Goal: Navigation & Orientation: Find specific page/section

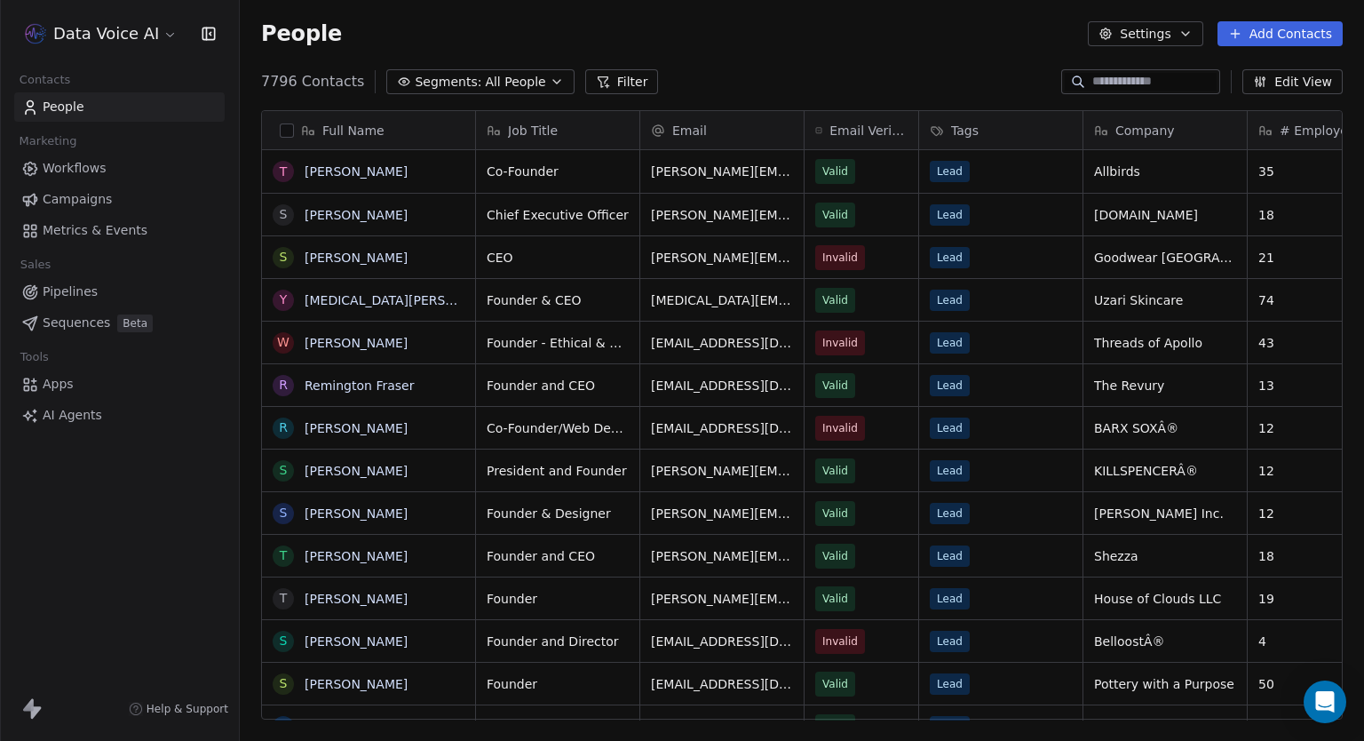
click at [880, 63] on div "People Settings Add Contacts" at bounding box center [802, 33] width 1124 height 67
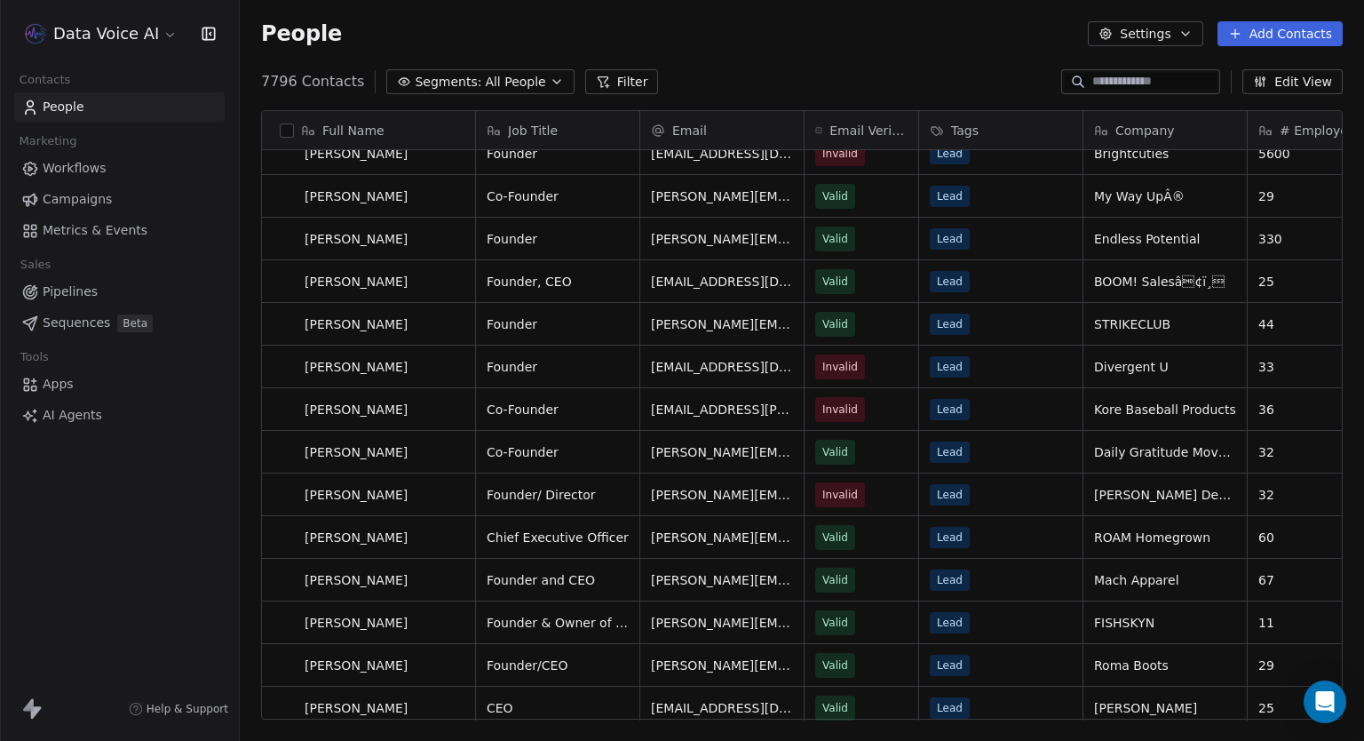
scroll to position [2664, 0]
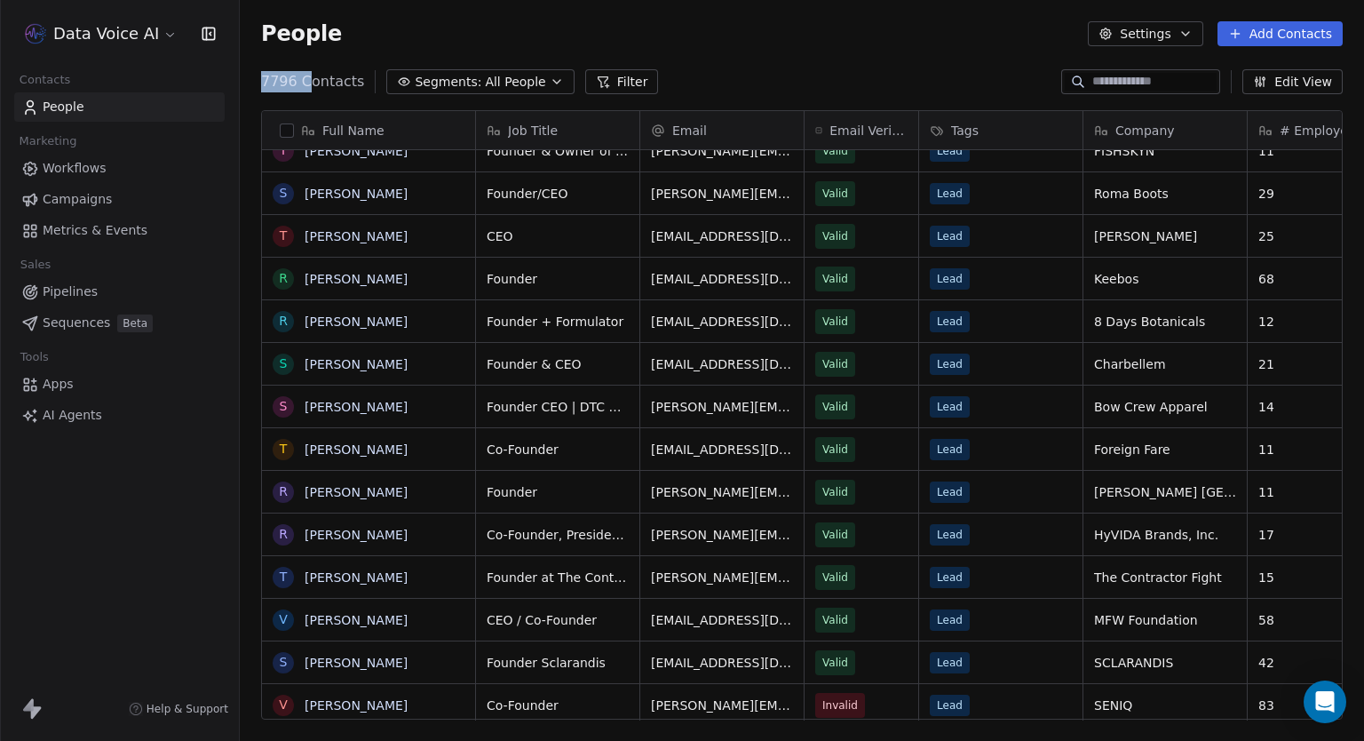
drag, startPoint x: 252, startPoint y: 83, endPoint x: 309, endPoint y: 75, distance: 57.3
click at [309, 75] on div "7796 Contacts Segments: All People Filter Edit View" at bounding box center [802, 81] width 1124 height 28
click at [149, 45] on html "Data Voice AI Contacts People Marketing Workflows Campaigns Metrics & Events Sa…" at bounding box center [682, 370] width 1364 height 741
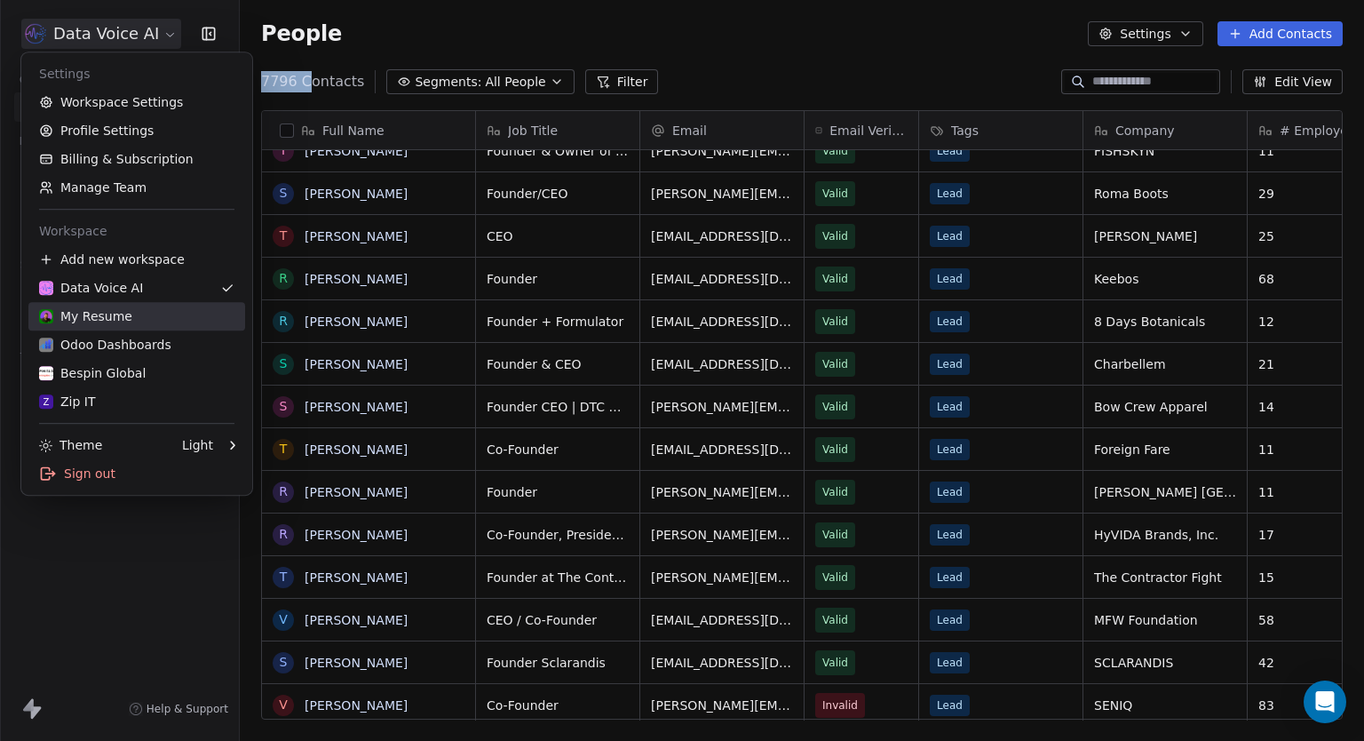
click at [126, 324] on div "My Resume" at bounding box center [136, 316] width 195 height 18
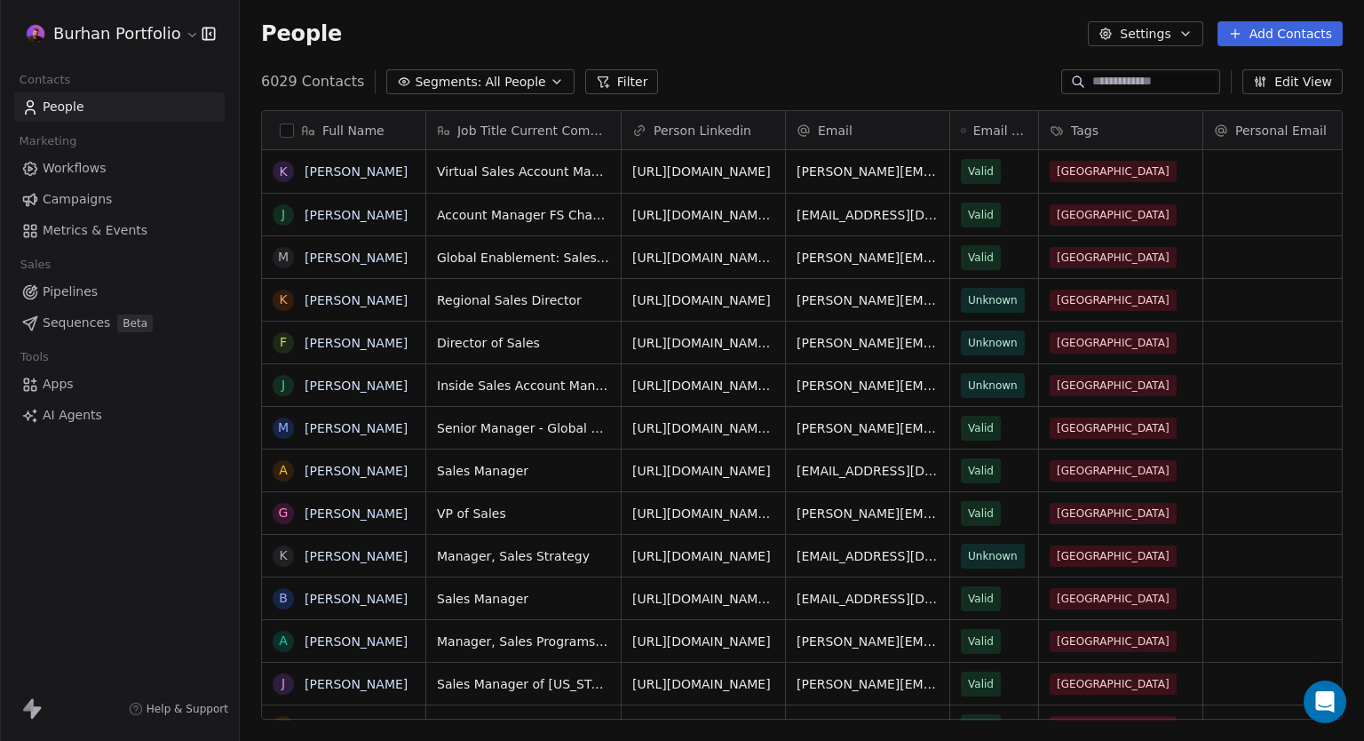
scroll to position [638, 1110]
drag, startPoint x: 249, startPoint y: 74, endPoint x: 315, endPoint y: 82, distance: 67.1
click at [315, 82] on div "6029 Contacts Segments: All People Filter Edit View" at bounding box center [802, 81] width 1124 height 28
click at [119, 35] on html "Burhan Portfolio Contacts People Marketing Workflows Campaigns Metrics & Events…" at bounding box center [682, 370] width 1364 height 741
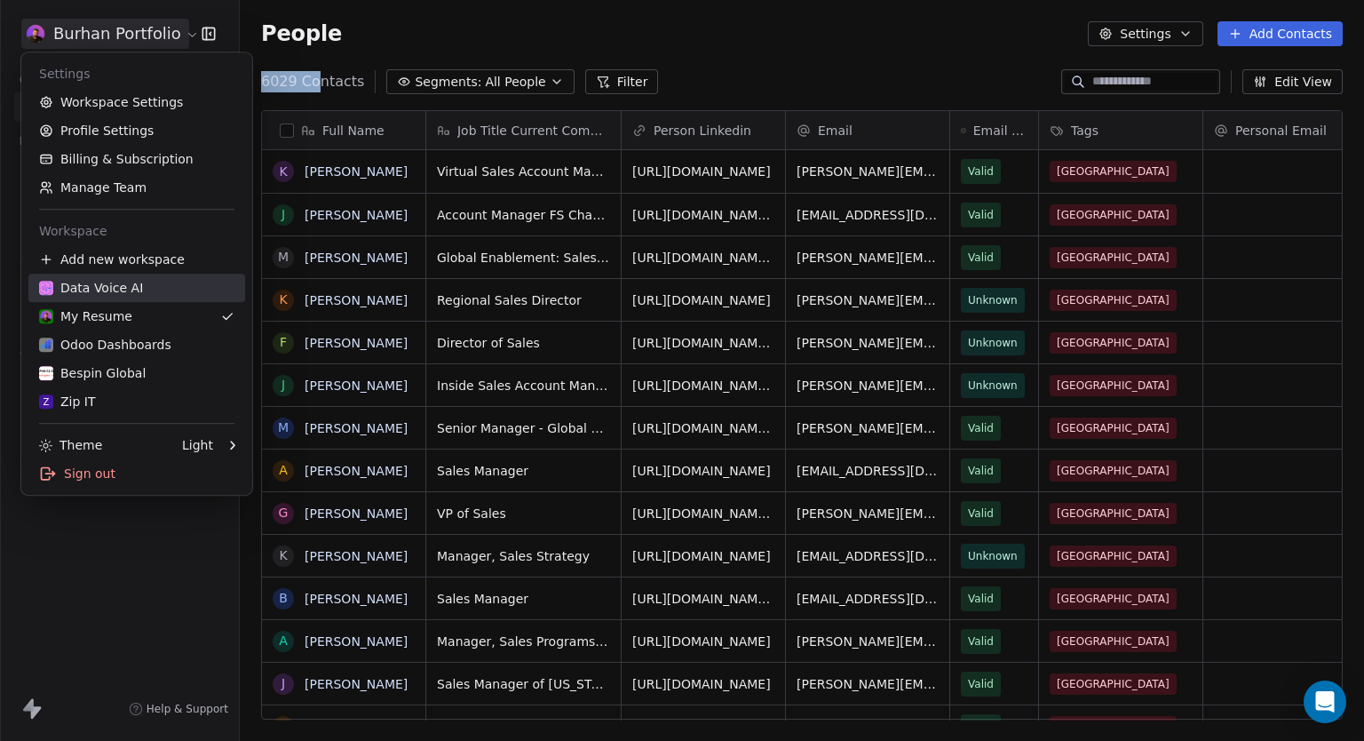
click at [92, 285] on div "Data Voice AI" at bounding box center [91, 288] width 104 height 18
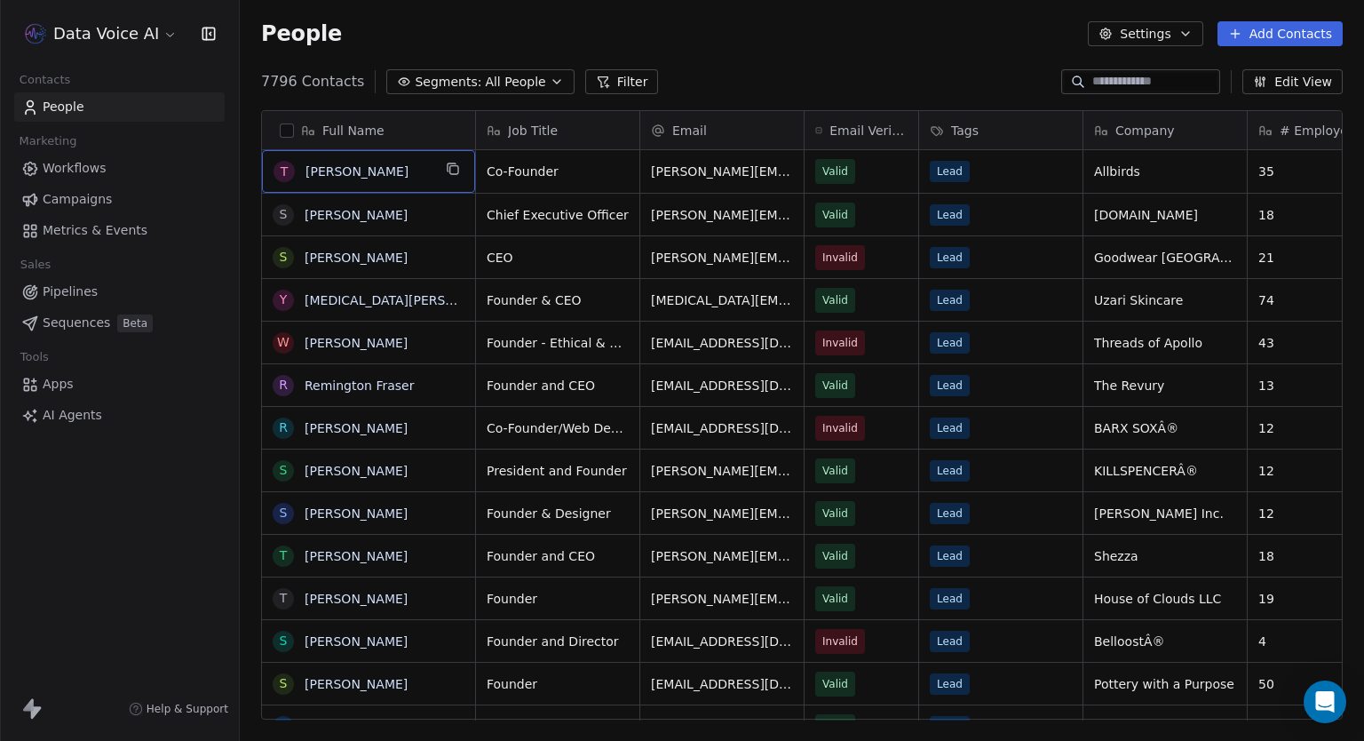
click at [849, 58] on div "People Settings Add Contacts" at bounding box center [802, 33] width 1124 height 67
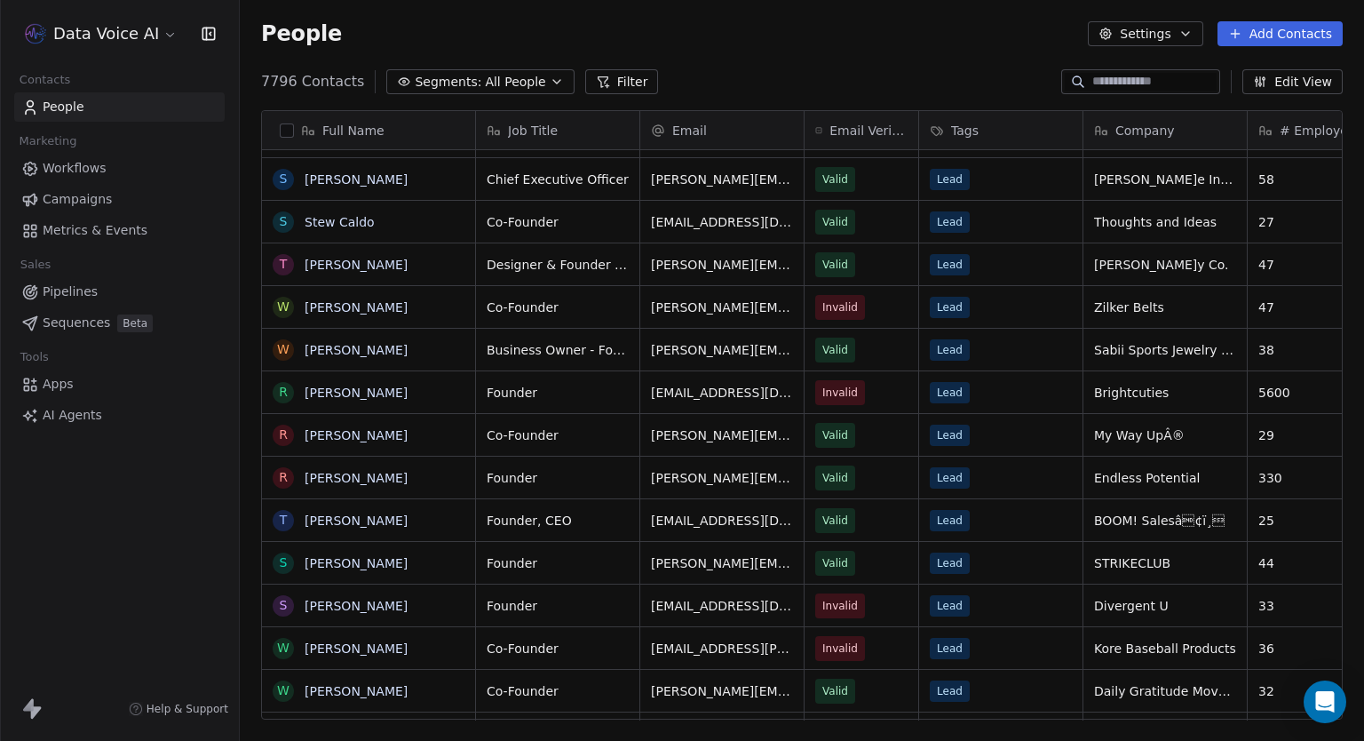
click at [63, 202] on span "Campaigns" at bounding box center [77, 199] width 69 height 19
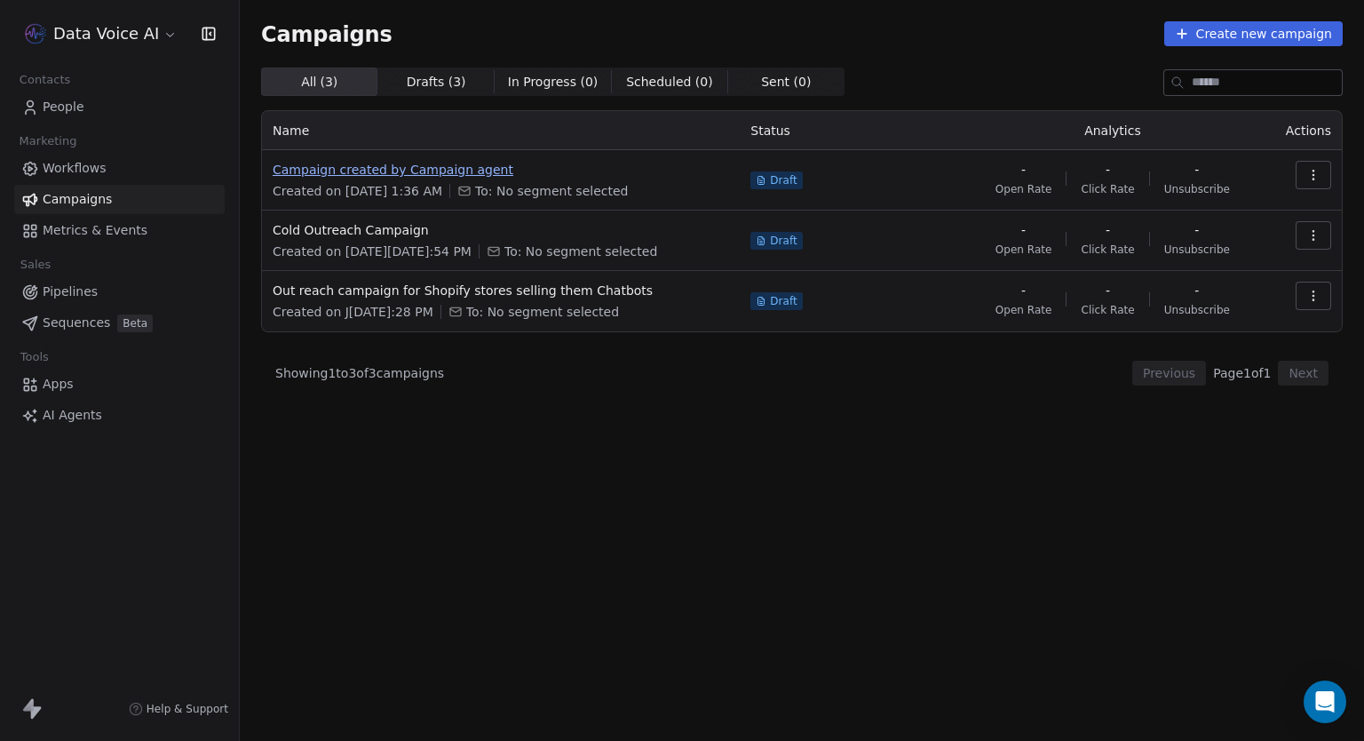
click at [403, 168] on span "Campaign created by Campaign agent" at bounding box center [501, 170] width 456 height 18
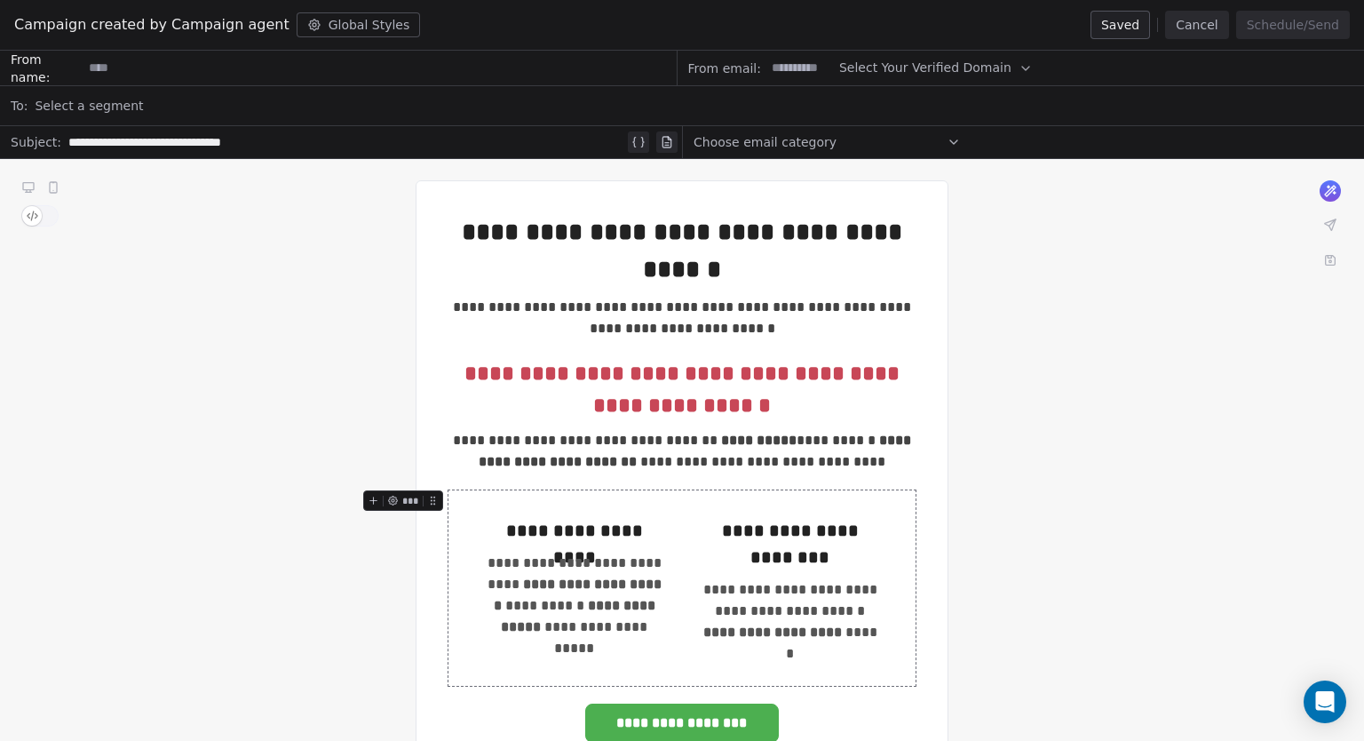
click at [1193, 20] on button "Cancel" at bounding box center [1196, 25] width 63 height 28
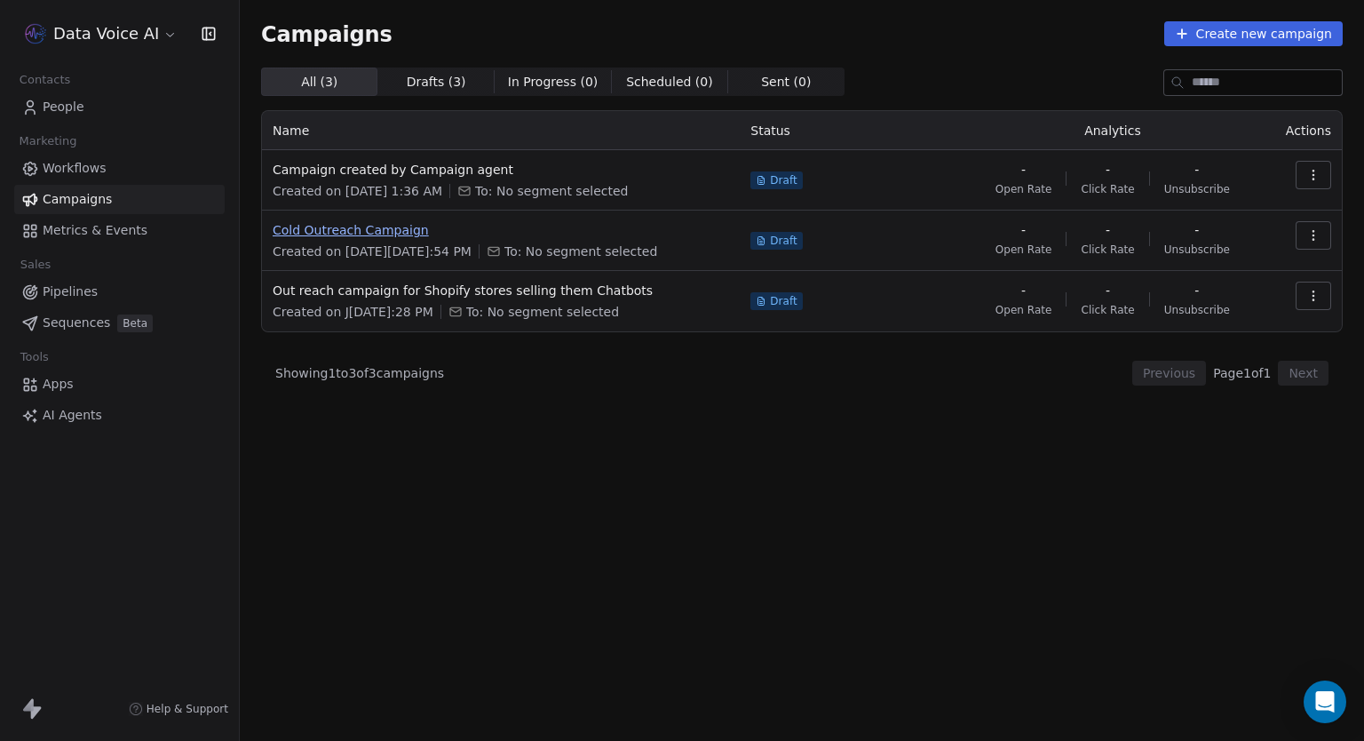
click at [352, 226] on span "Cold Outreach Campaign" at bounding box center [501, 230] width 456 height 18
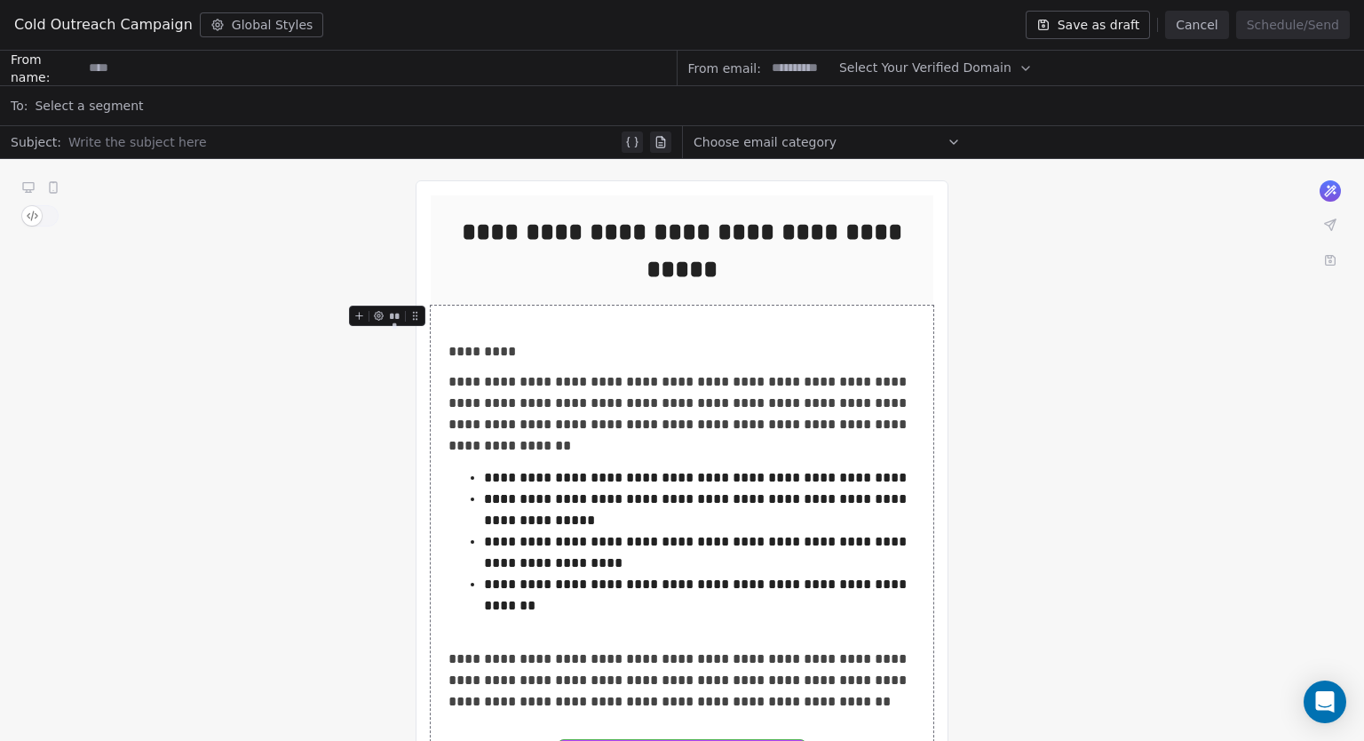
click at [1211, 20] on button "Cancel" at bounding box center [1196, 25] width 63 height 28
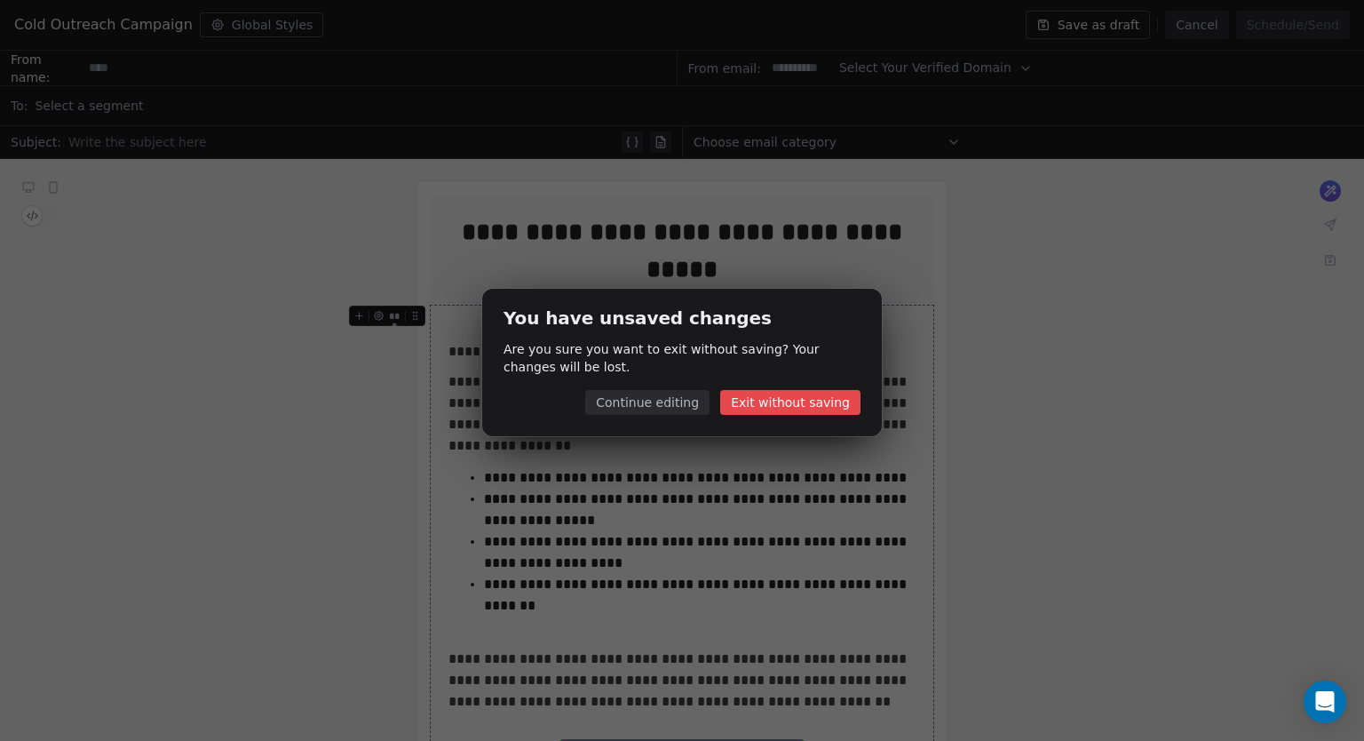
click at [769, 403] on button "Exit without saving" at bounding box center [790, 402] width 140 height 25
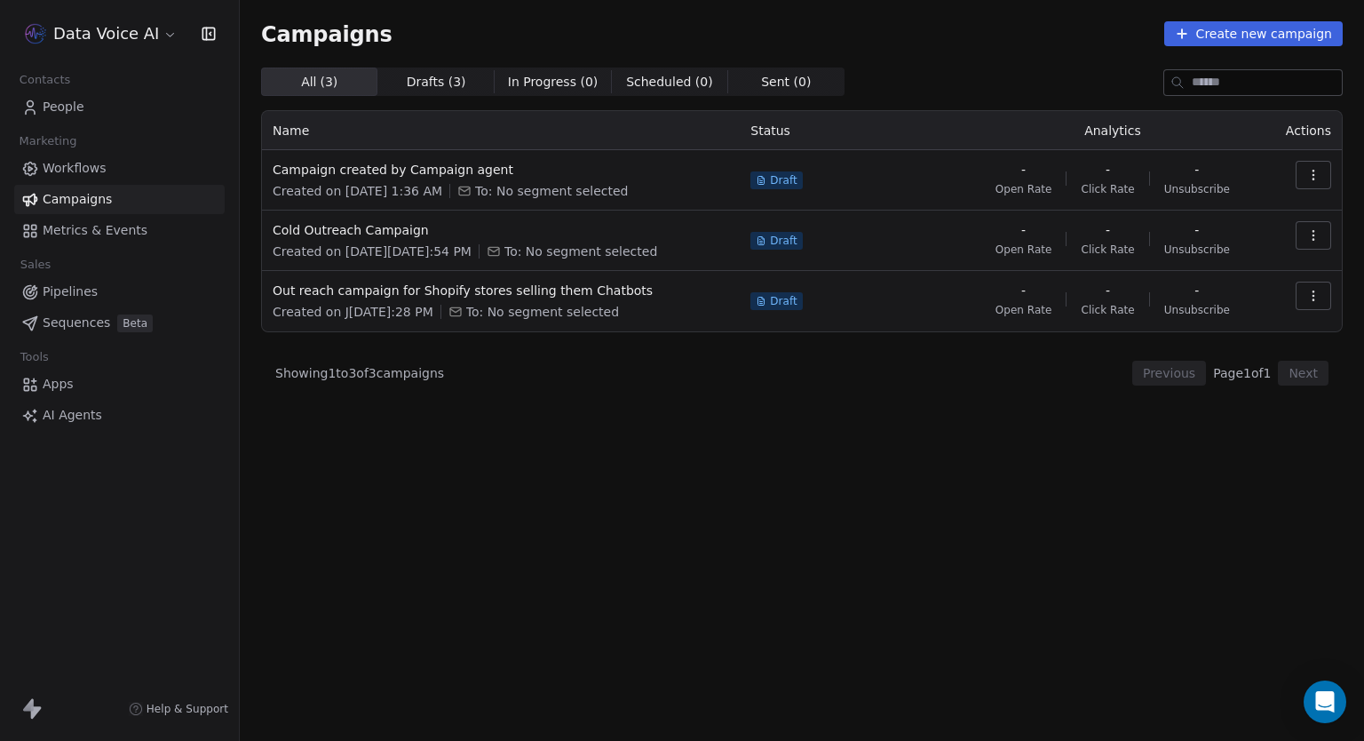
click at [82, 16] on div "Data Voice AI" at bounding box center [119, 33] width 239 height 67
click at [83, 23] on html "Data Voice AI Contacts People Marketing Workflows Campaigns Metrics & Events Sa…" at bounding box center [682, 370] width 1364 height 741
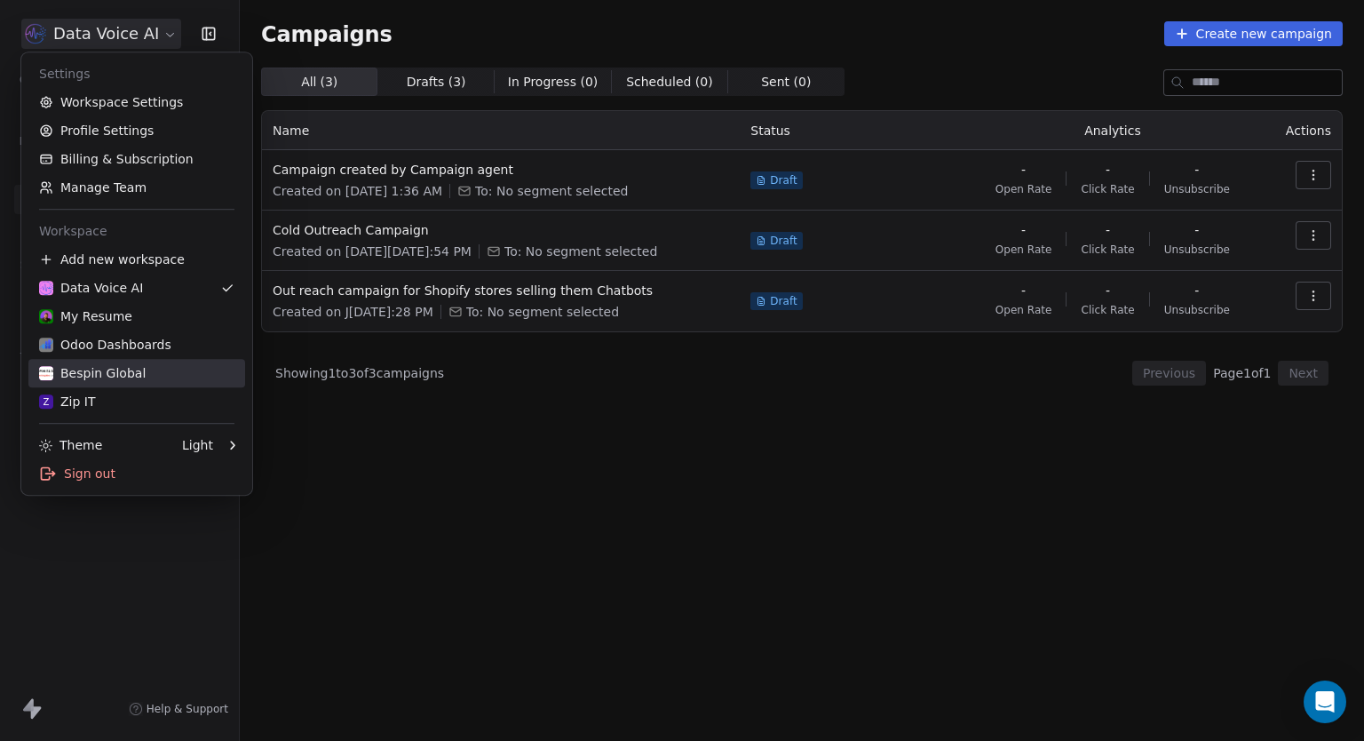
click at [99, 371] on div "Bespin Global" at bounding box center [92, 373] width 107 height 18
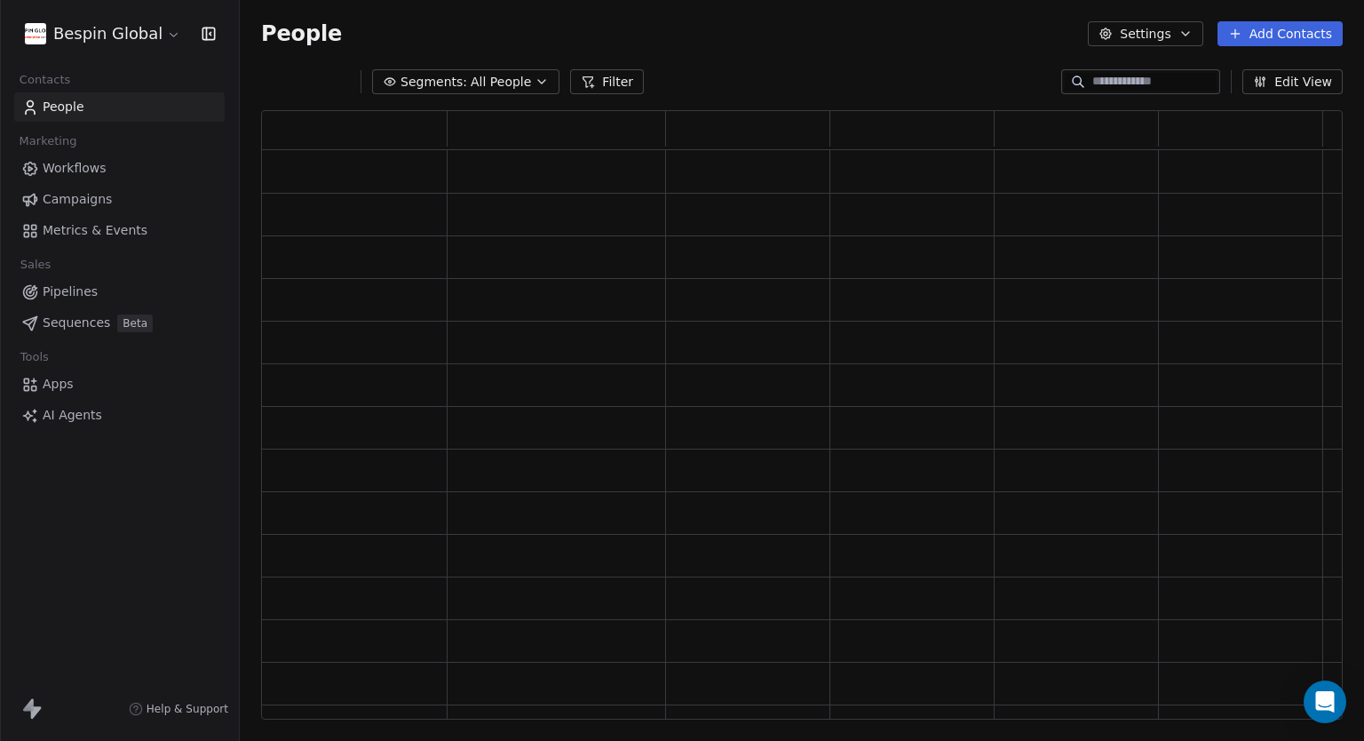
click at [83, 203] on span "Campaigns" at bounding box center [77, 199] width 69 height 19
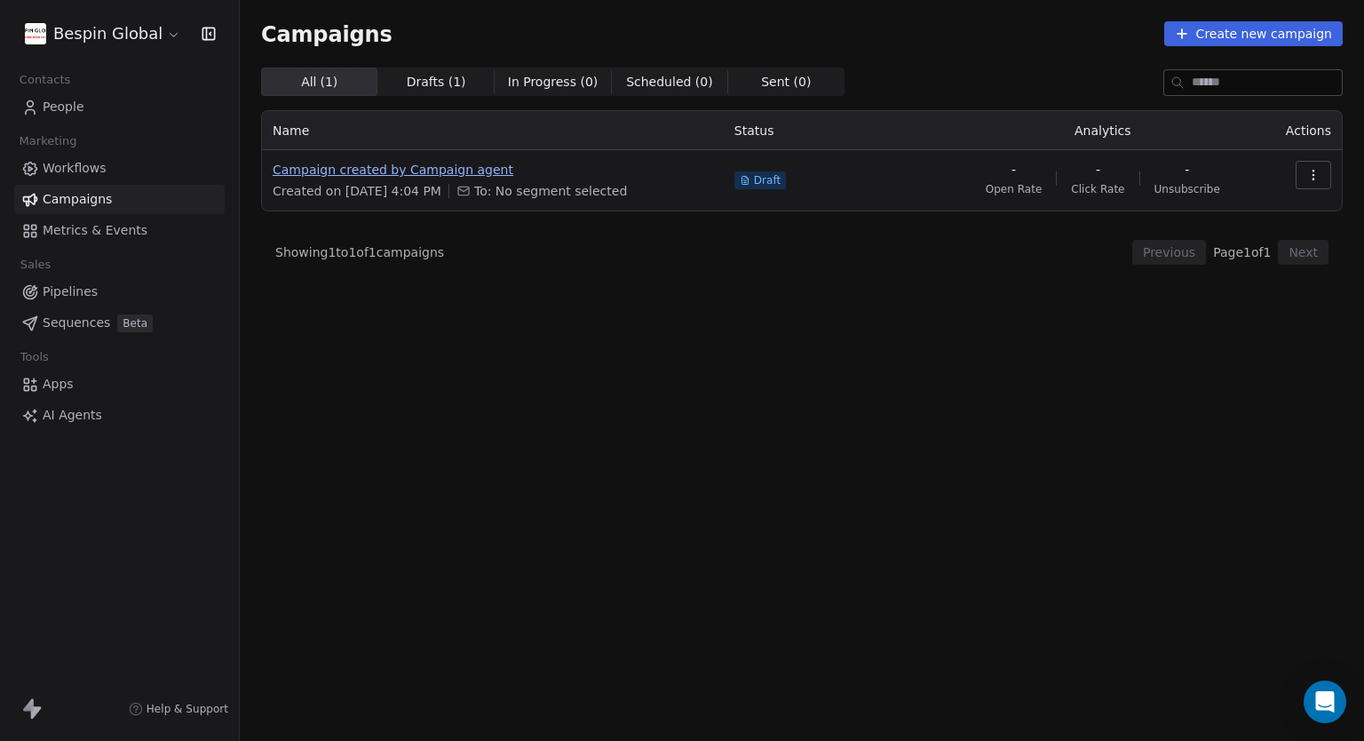
click at [423, 175] on span "Campaign created by Campaign agent" at bounding box center [493, 170] width 440 height 18
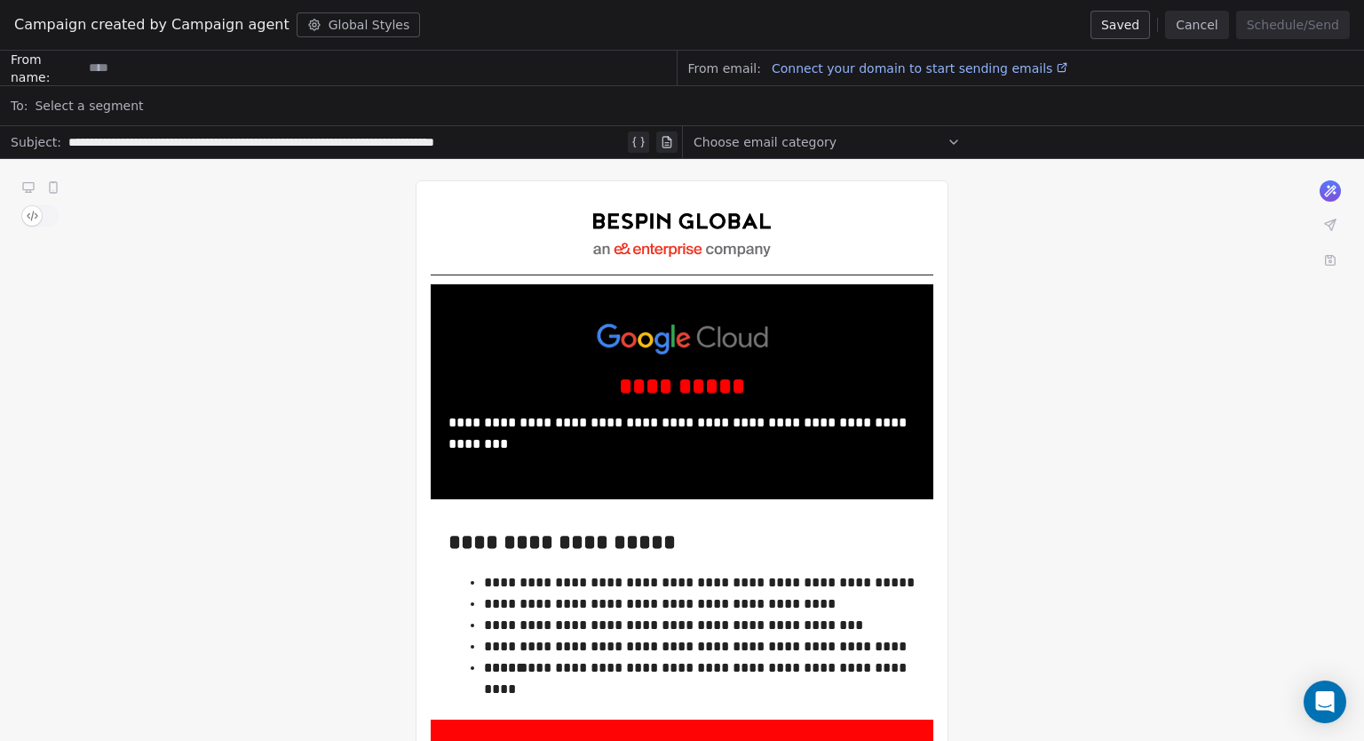
click at [1217, 22] on button "Cancel" at bounding box center [1196, 25] width 63 height 28
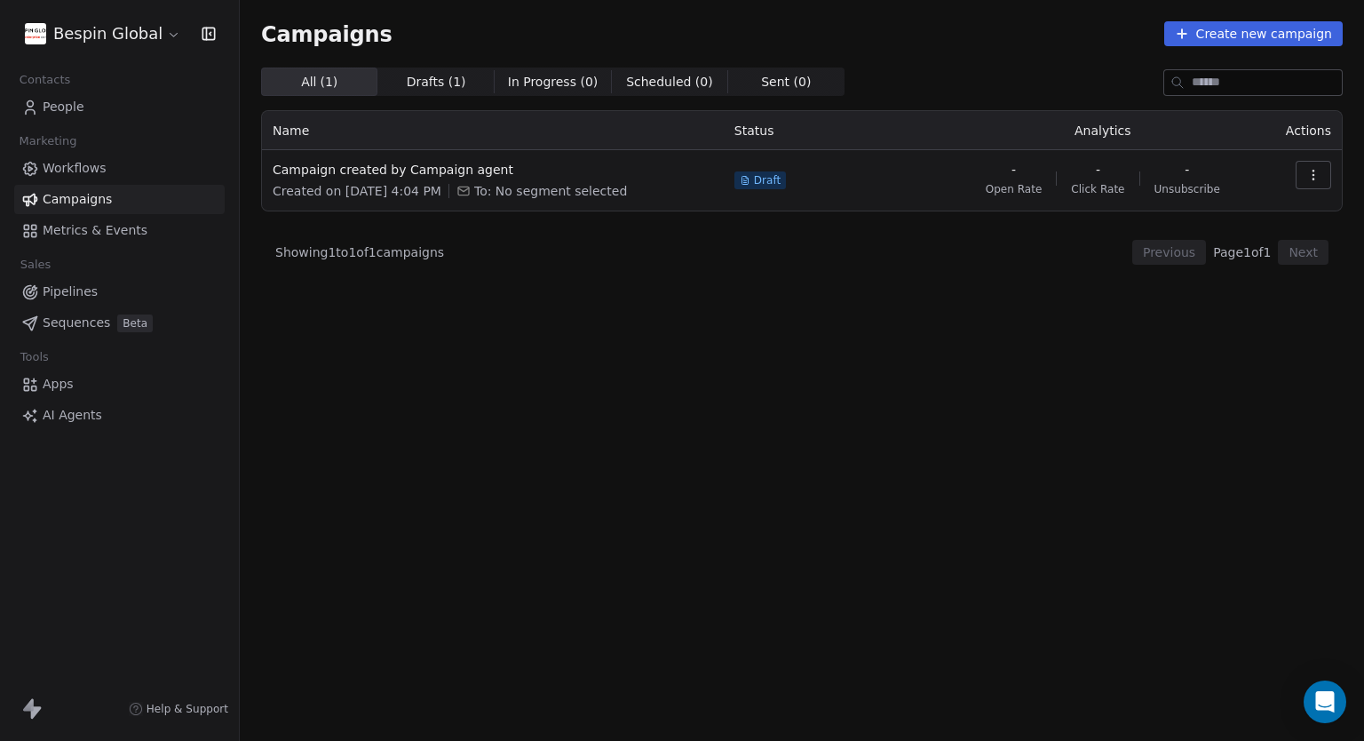
click at [86, 164] on span "Workflows" at bounding box center [75, 168] width 64 height 19
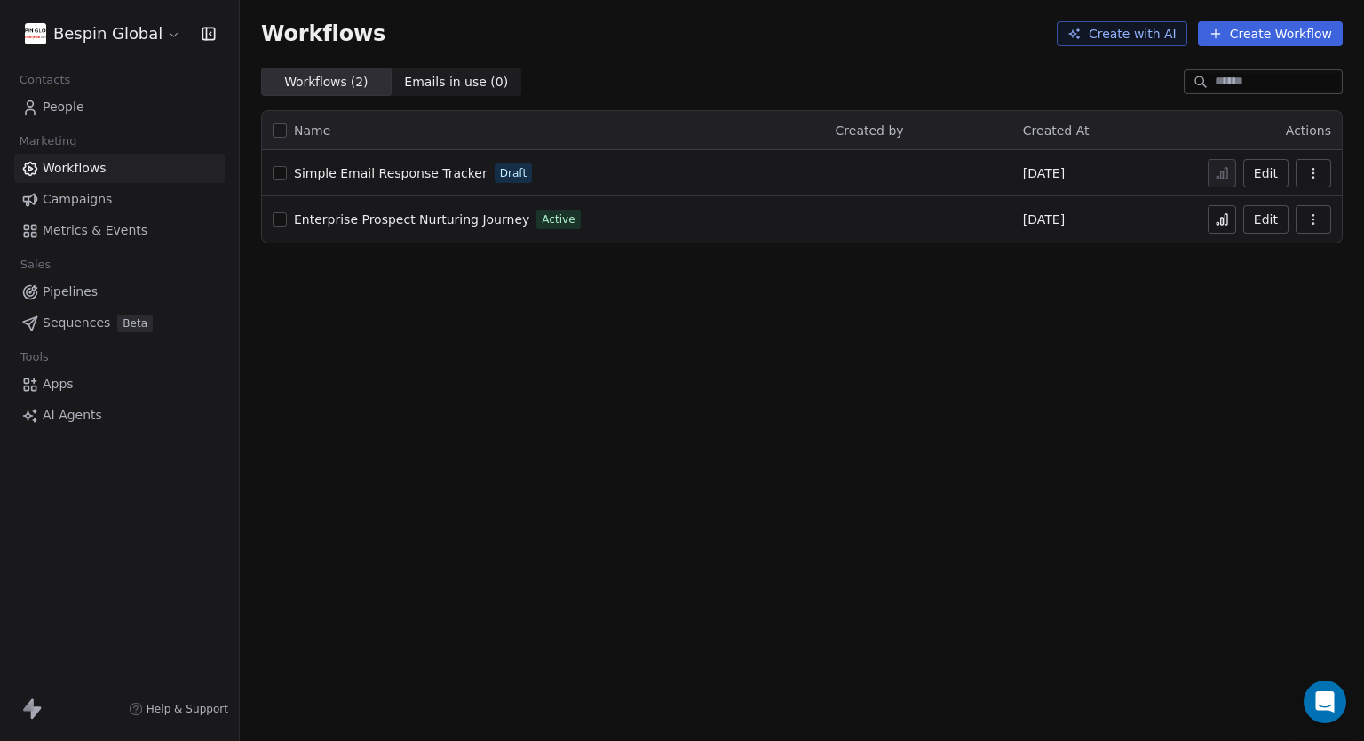
click at [418, 214] on span "Enterprise Prospect Nurturing Journey" at bounding box center [411, 219] width 235 height 14
click at [405, 208] on div "Enterprise Prospect Nurturing Journey Active" at bounding box center [544, 219] width 542 height 25
click at [406, 218] on span "Enterprise Prospect Nurturing Journey" at bounding box center [411, 219] width 235 height 14
click at [128, 36] on html "Bespin Global Contacts People Marketing Workflows Campaigns Metrics & Events Sa…" at bounding box center [682, 370] width 1364 height 741
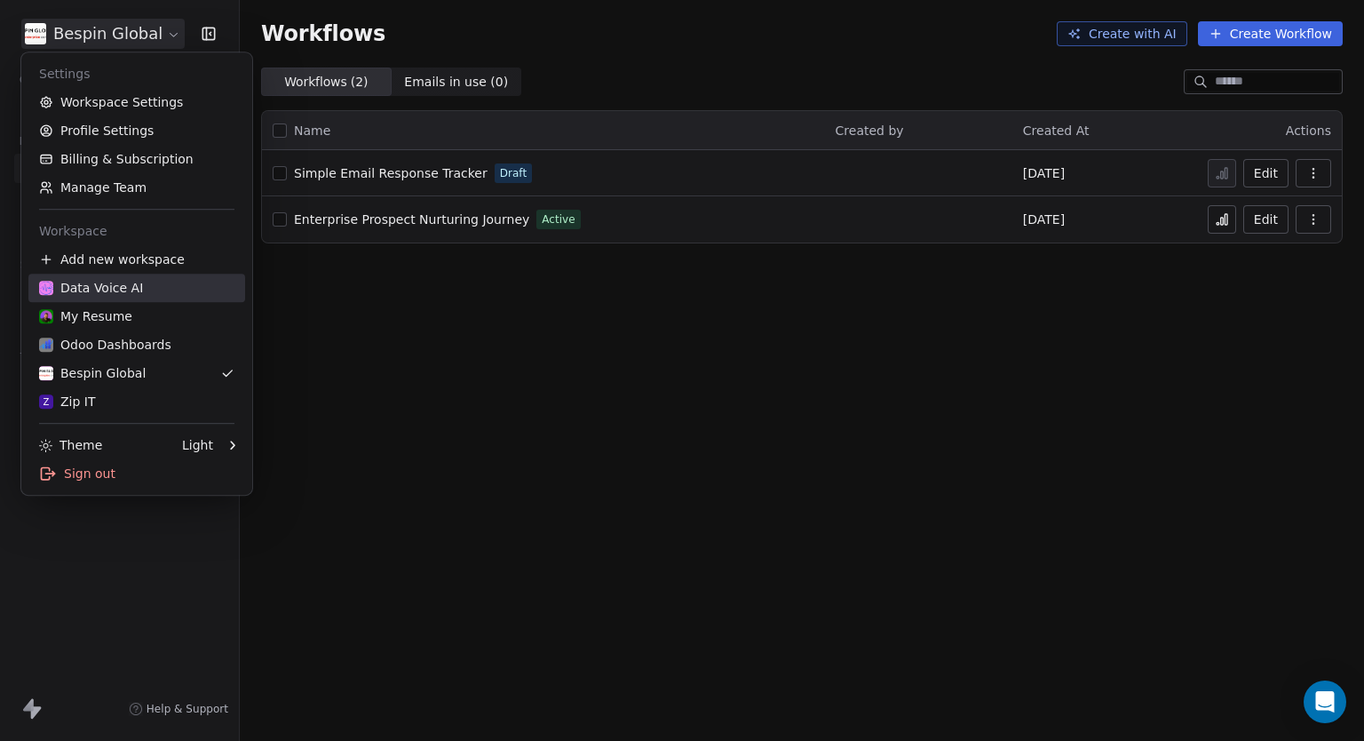
click at [99, 299] on link "Data Voice AI" at bounding box center [136, 288] width 217 height 28
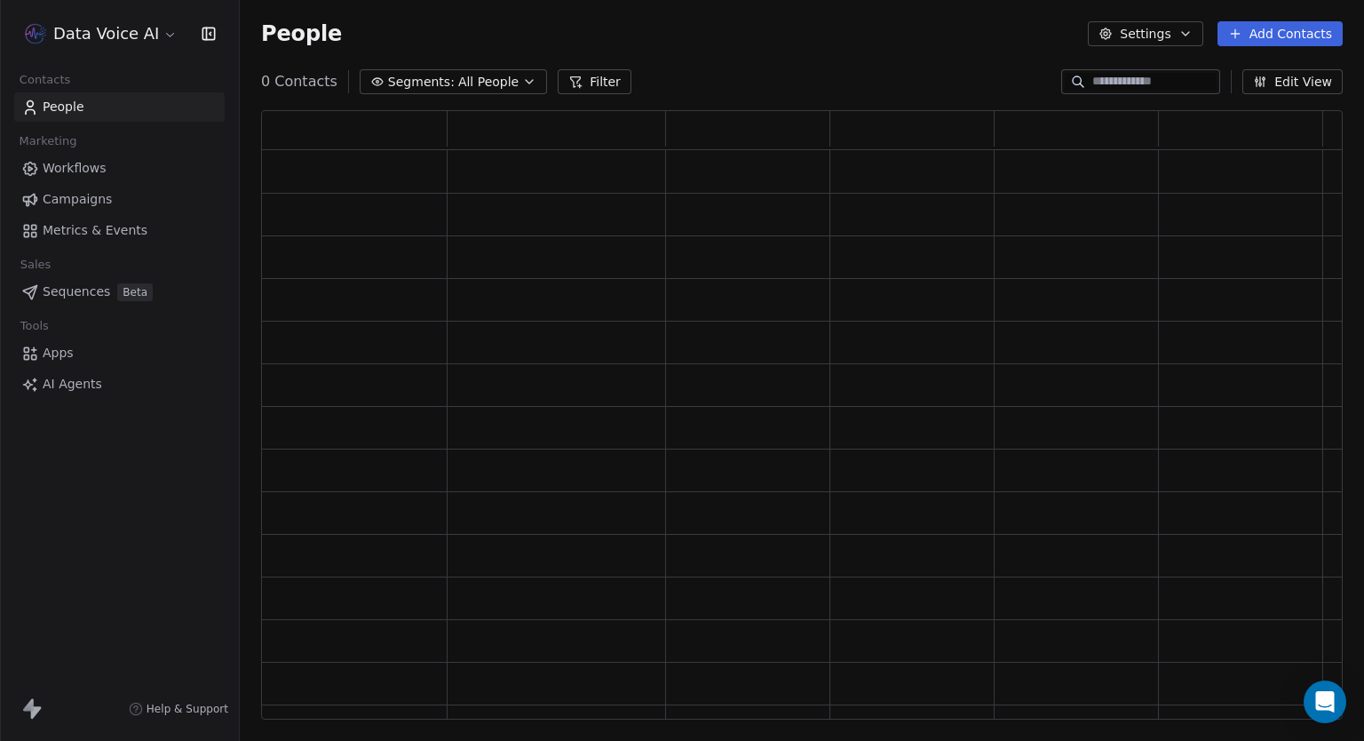
scroll to position [595, 1067]
